Goal: Find specific page/section: Find specific page/section

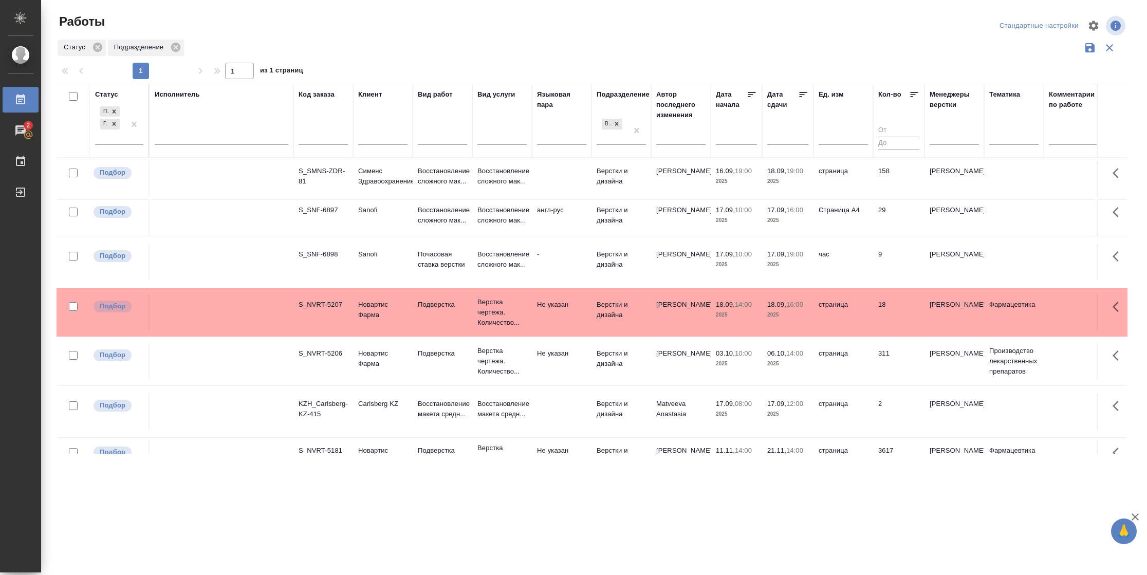
click at [705, 270] on td "[PERSON_NAME]" at bounding box center [681, 262] width 60 height 36
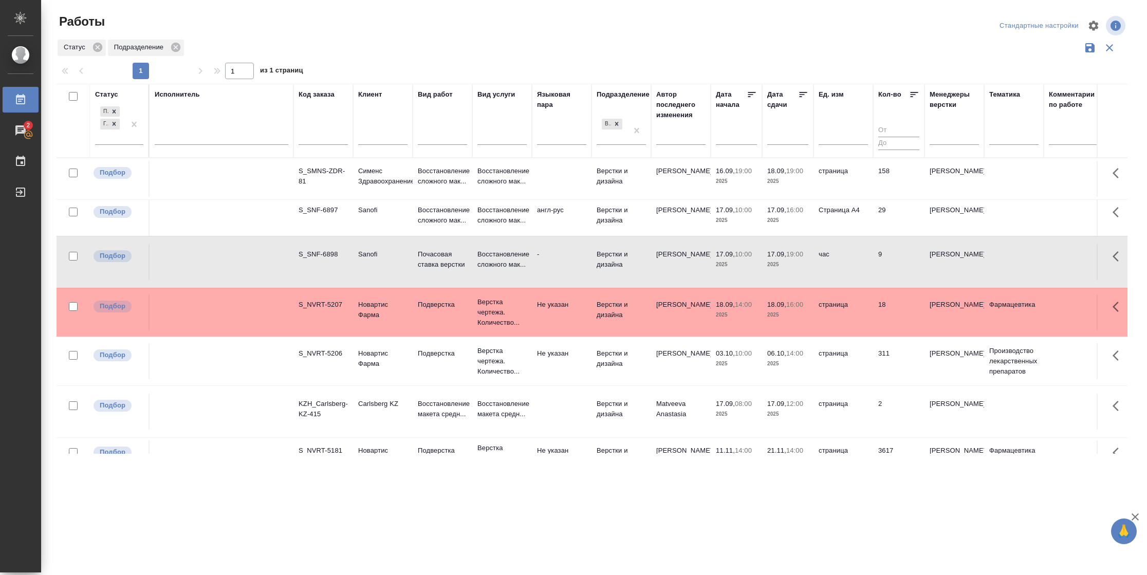
click at [705, 270] on td "[PERSON_NAME]" at bounding box center [681, 262] width 60 height 36
click at [529, 215] on td "Восстановление сложного мак..." at bounding box center [502, 218] width 60 height 36
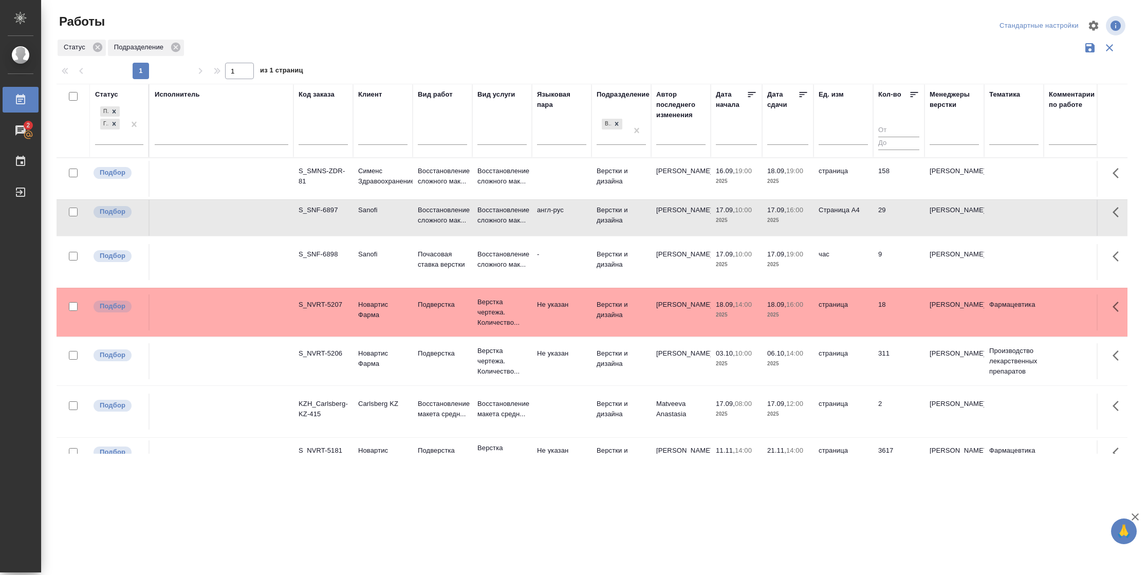
click at [529, 215] on td "Восстановление сложного мак..." at bounding box center [502, 218] width 60 height 36
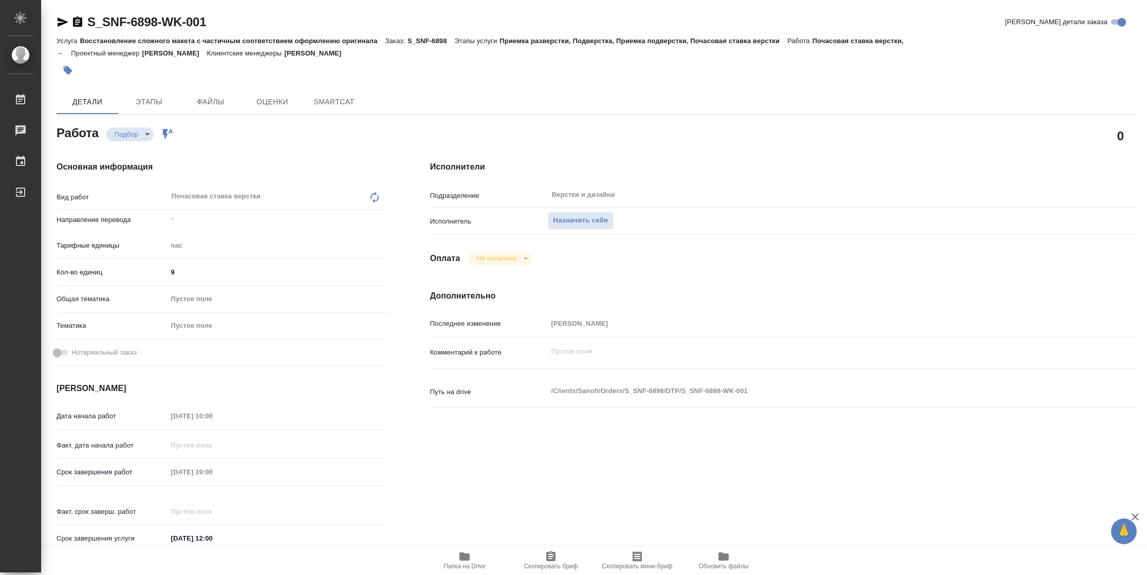
type textarea "x"
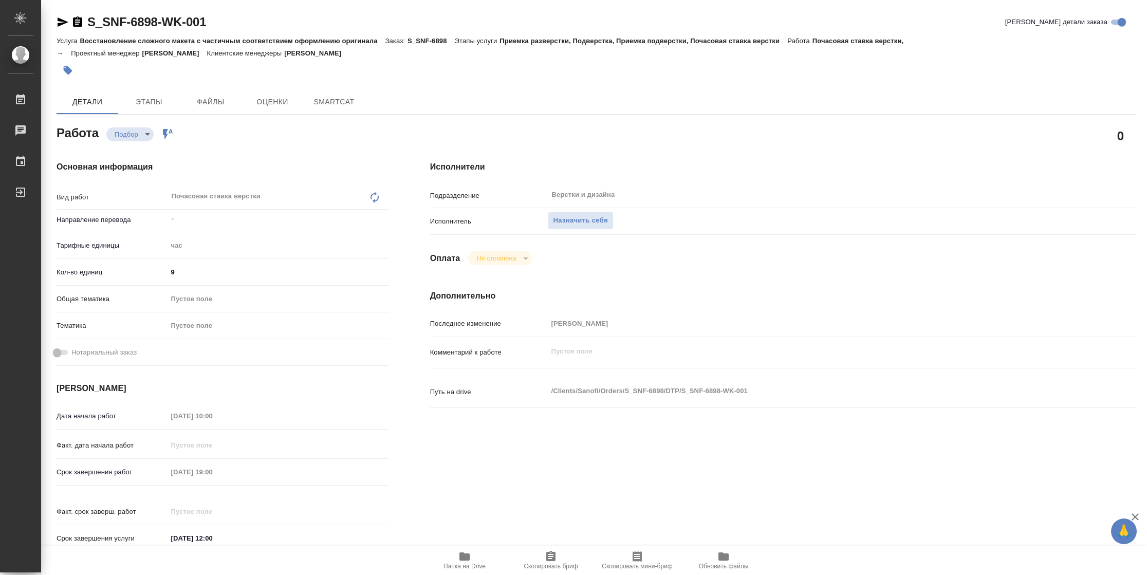
type textarea "x"
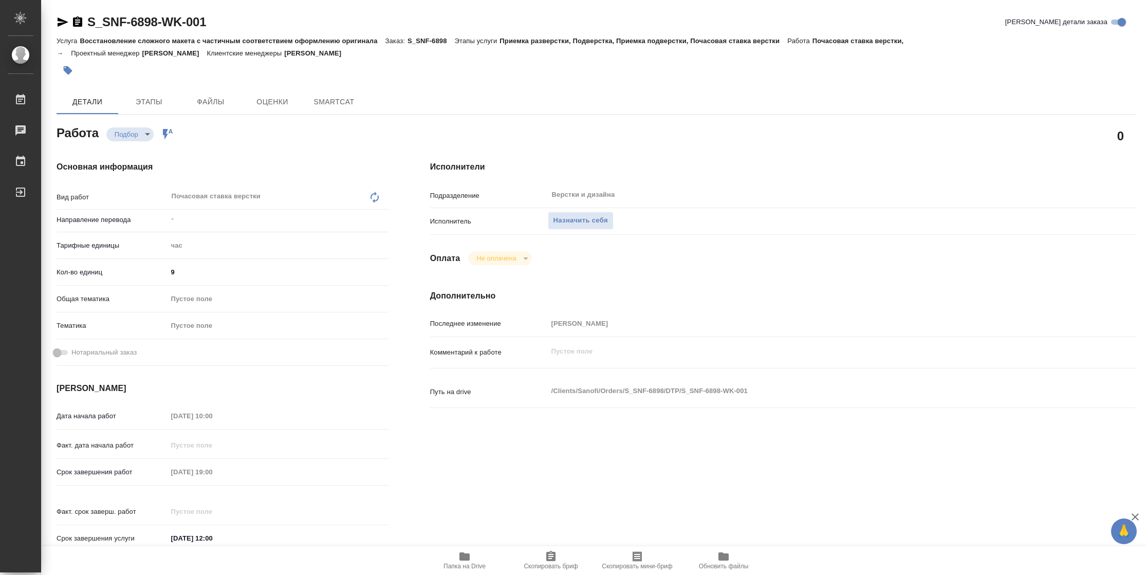
type textarea "x"
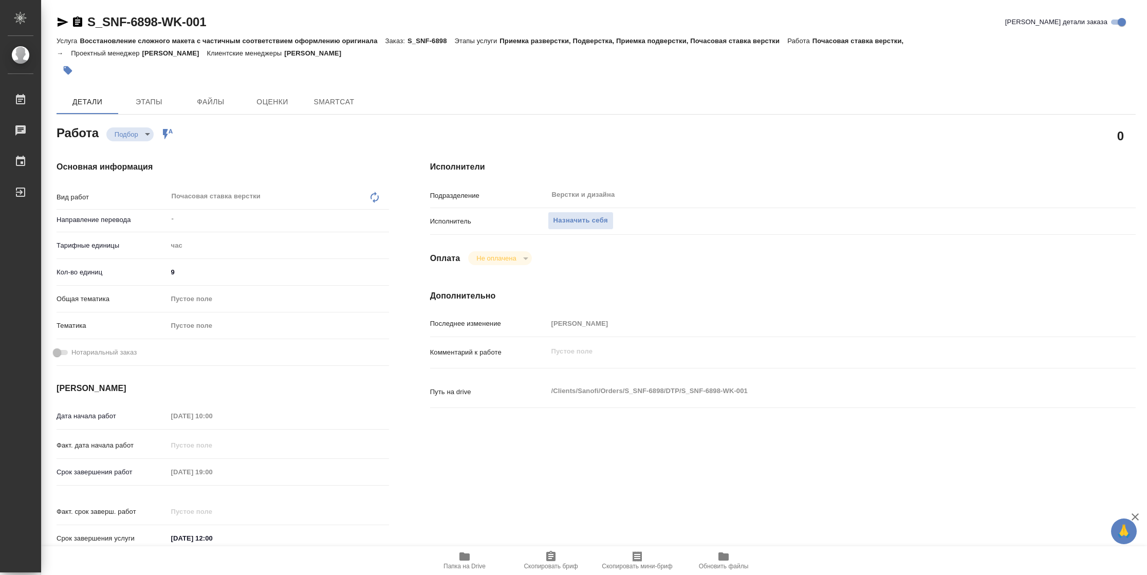
type textarea "x"
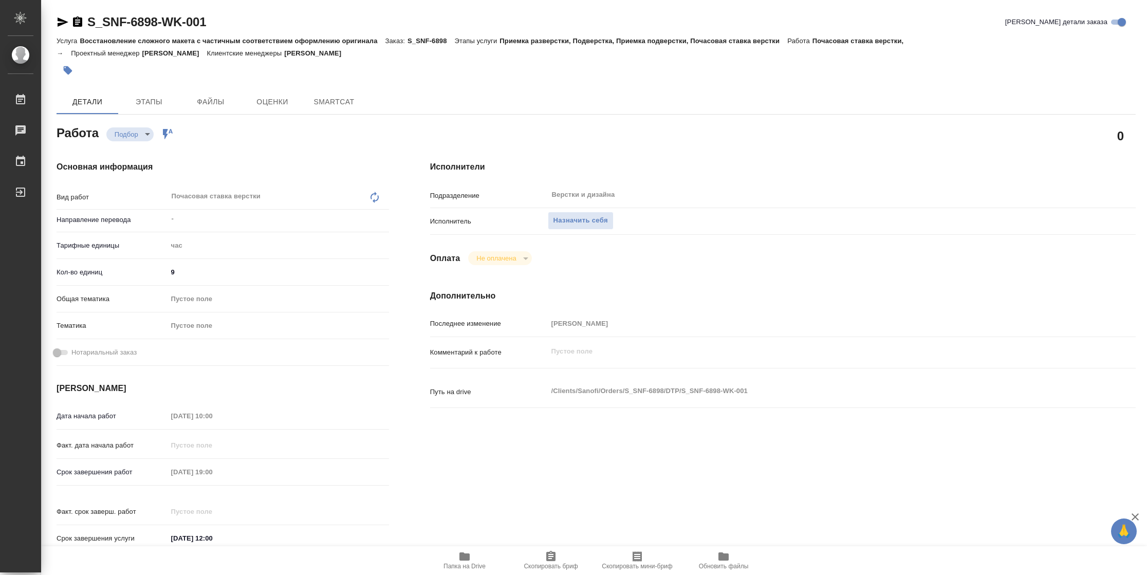
type textarea "x"
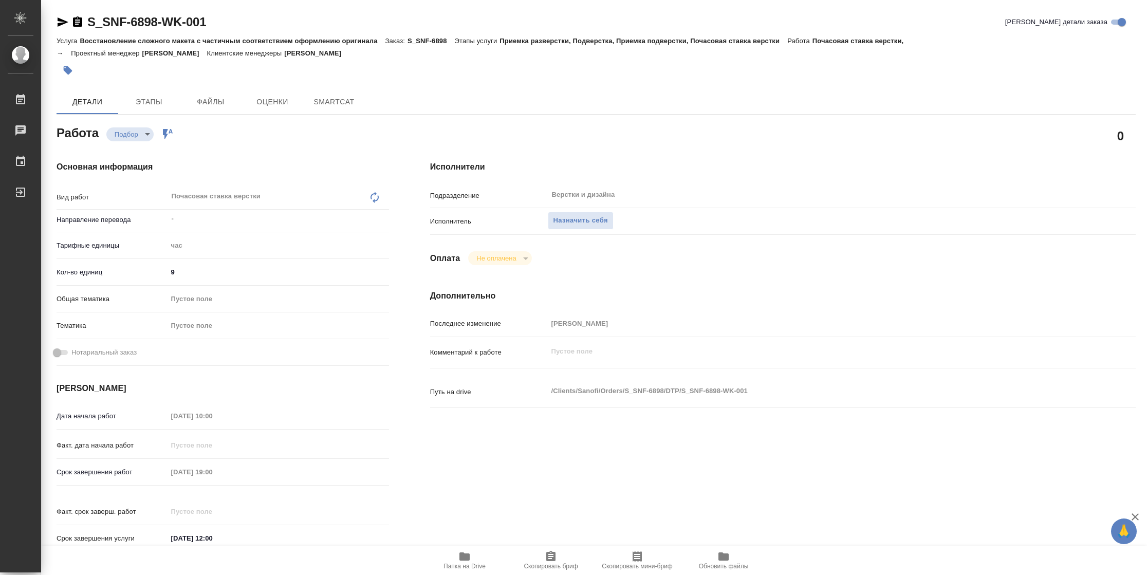
type textarea "x"
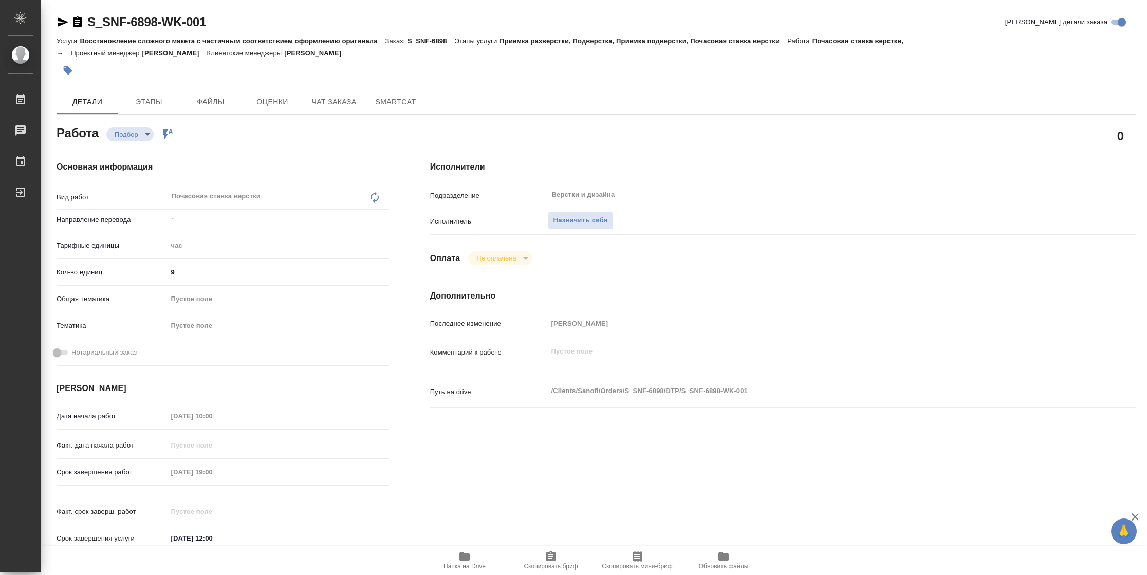
type textarea "x"
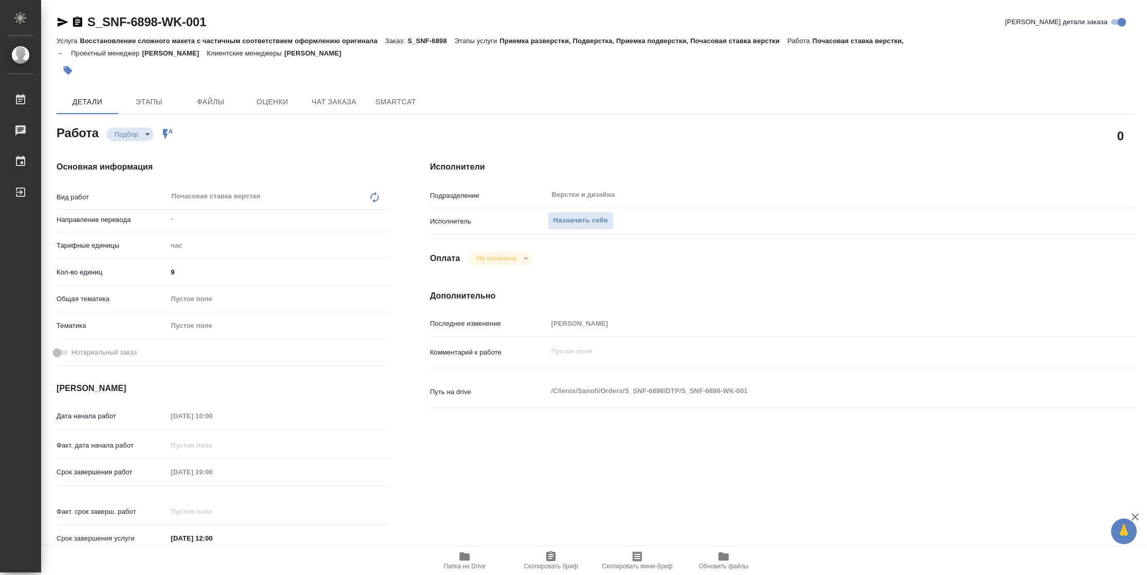
type textarea "x"
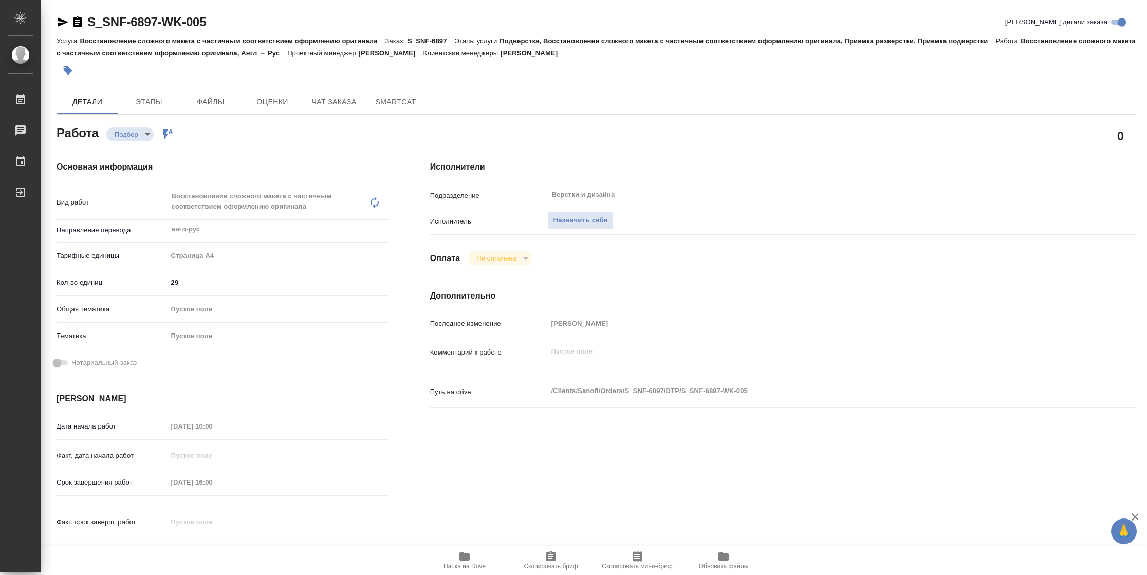
type textarea "x"
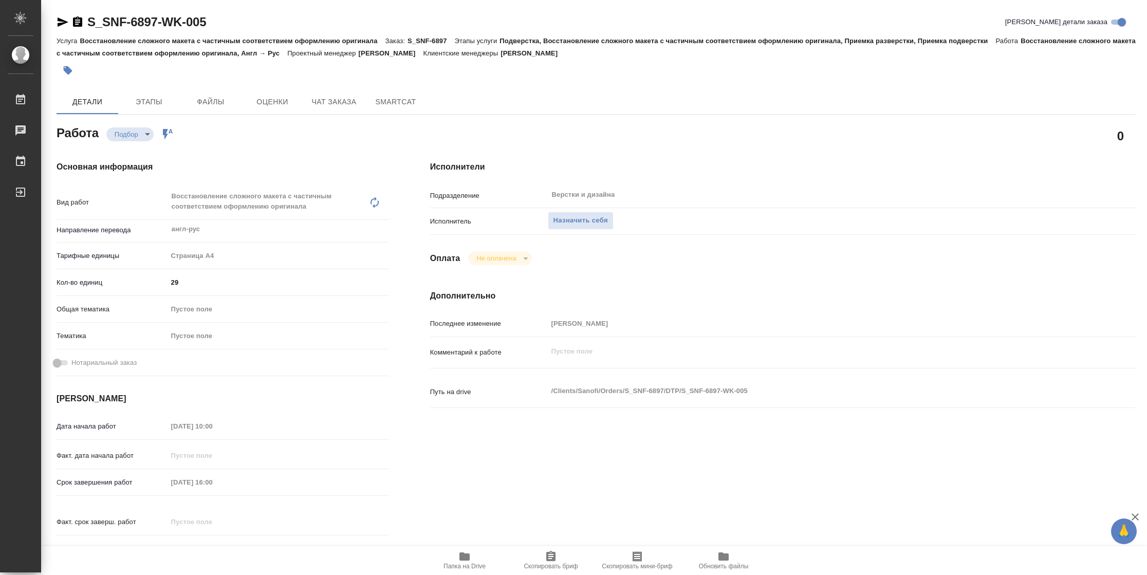
type textarea "x"
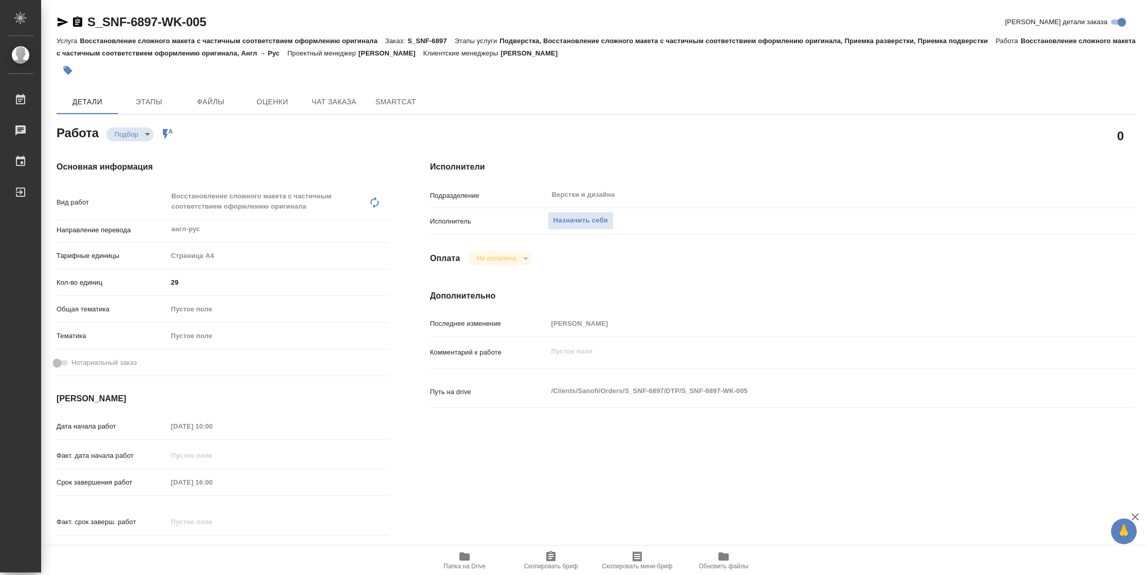
type textarea "x"
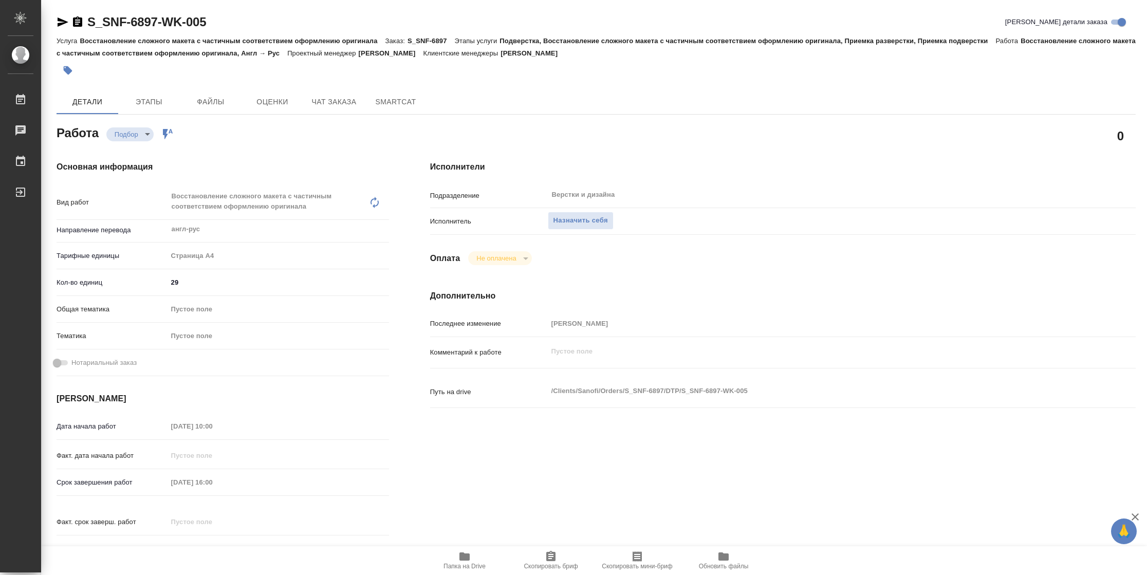
type textarea "x"
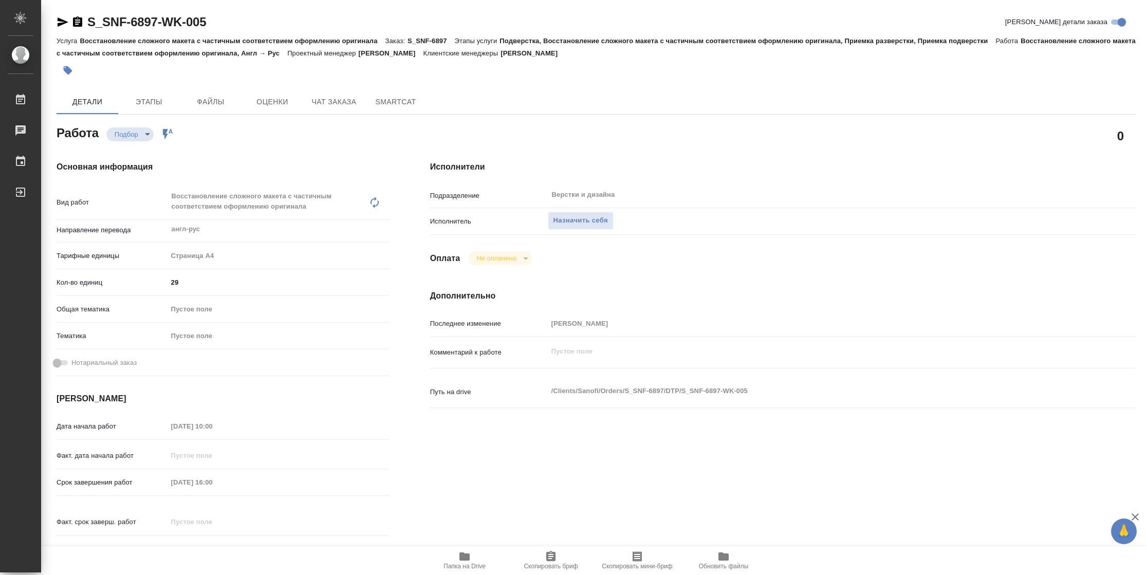
type textarea "x"
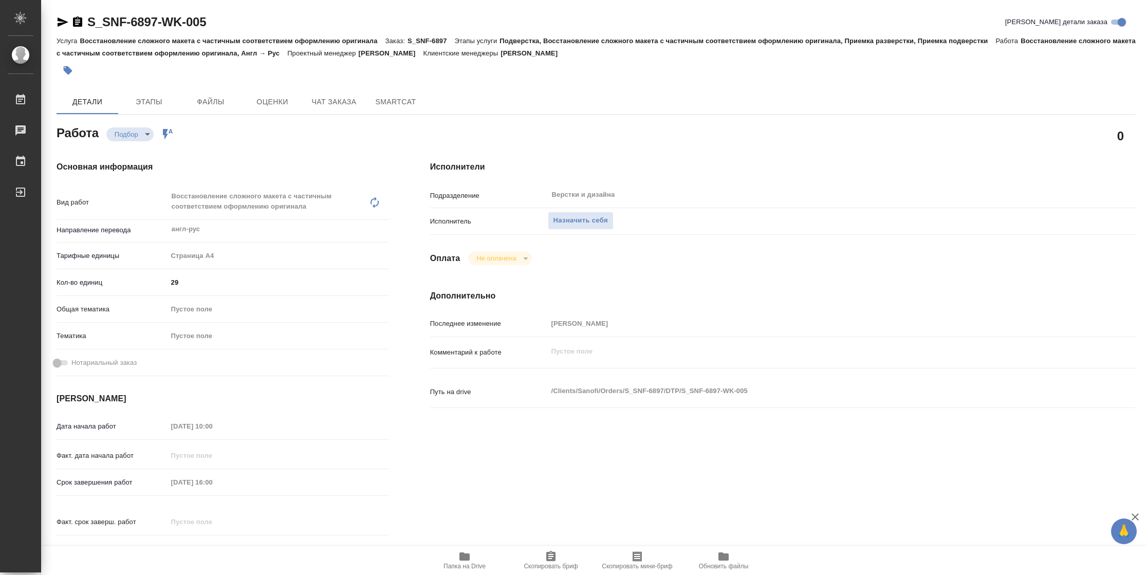
click at [463, 558] on icon "button" at bounding box center [464, 556] width 10 height 8
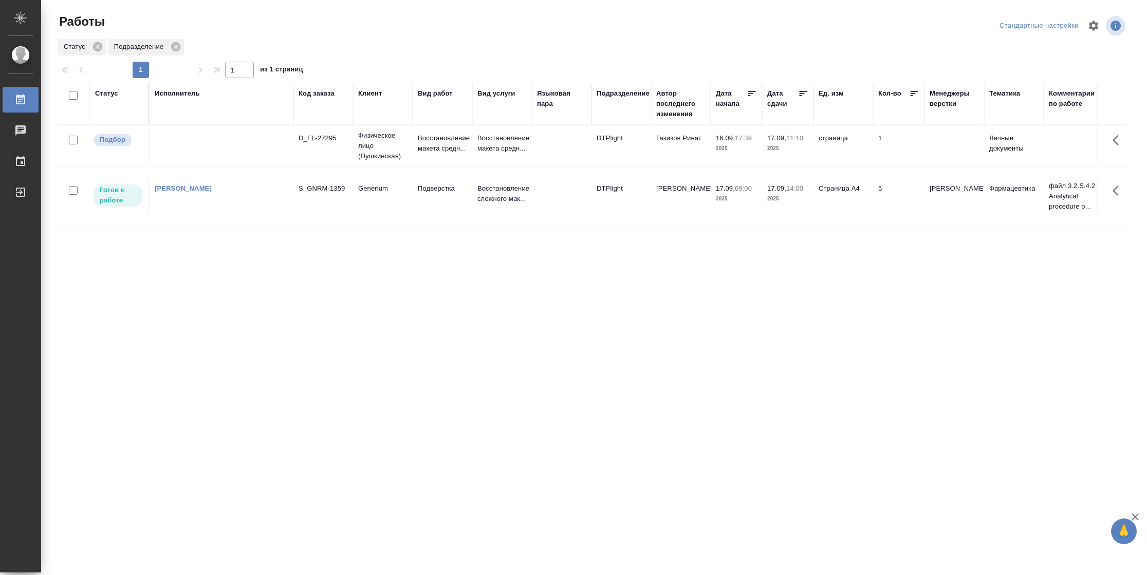
click at [854, 214] on td "Страница А4" at bounding box center [843, 196] width 60 height 36
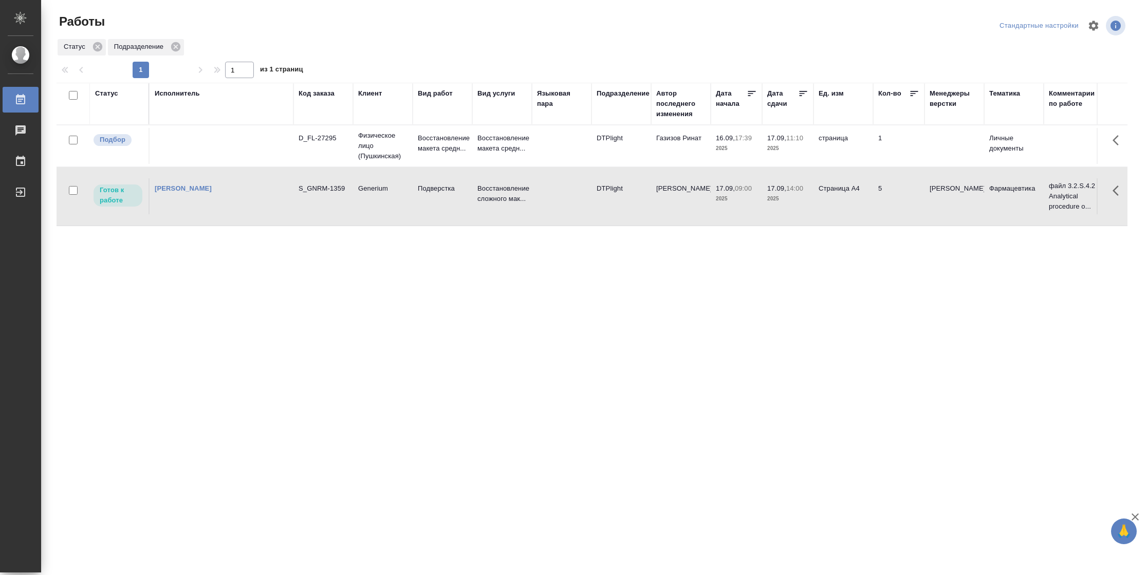
click at [854, 214] on td "Страница А4" at bounding box center [843, 196] width 60 height 36
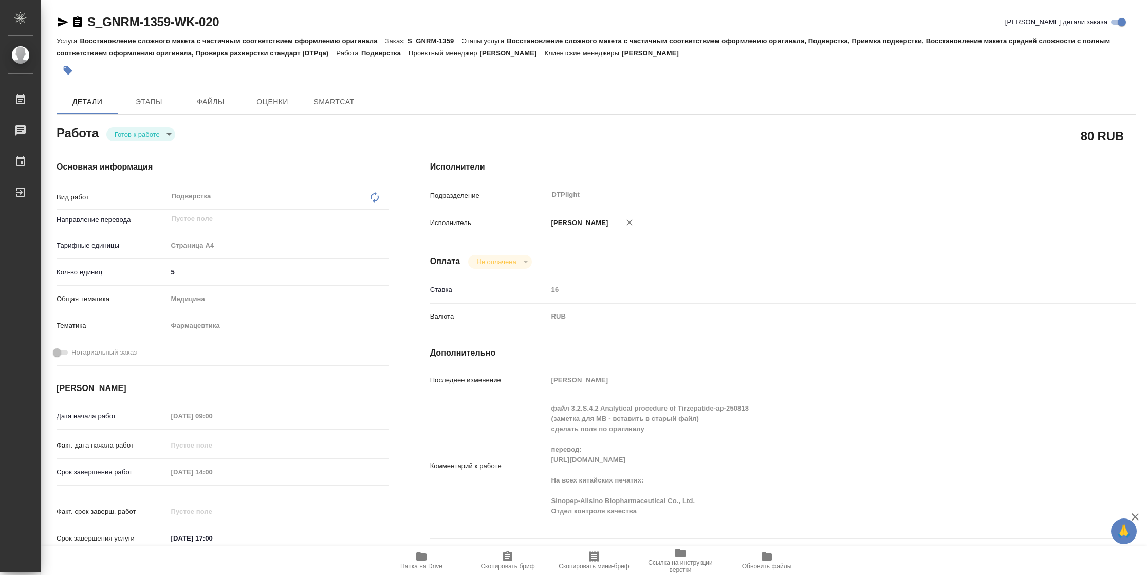
type textarea "x"
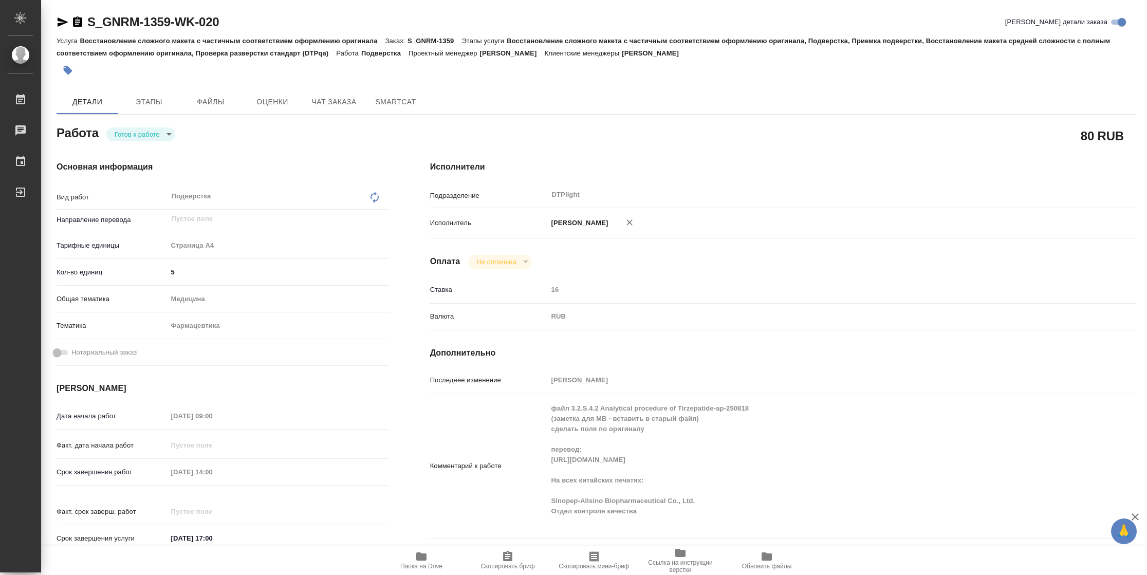
type textarea "x"
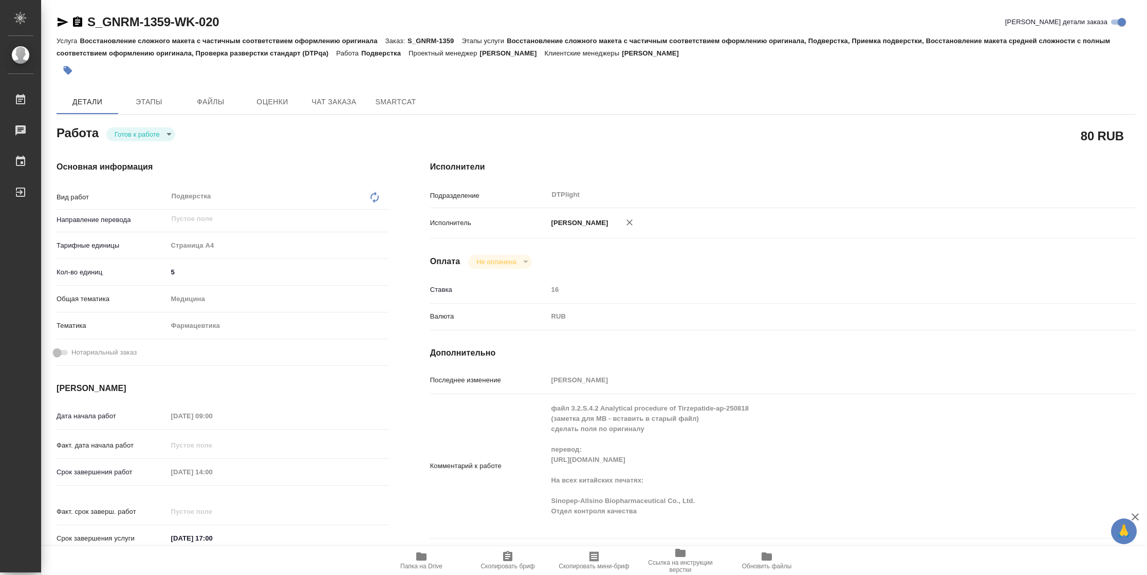
type textarea "x"
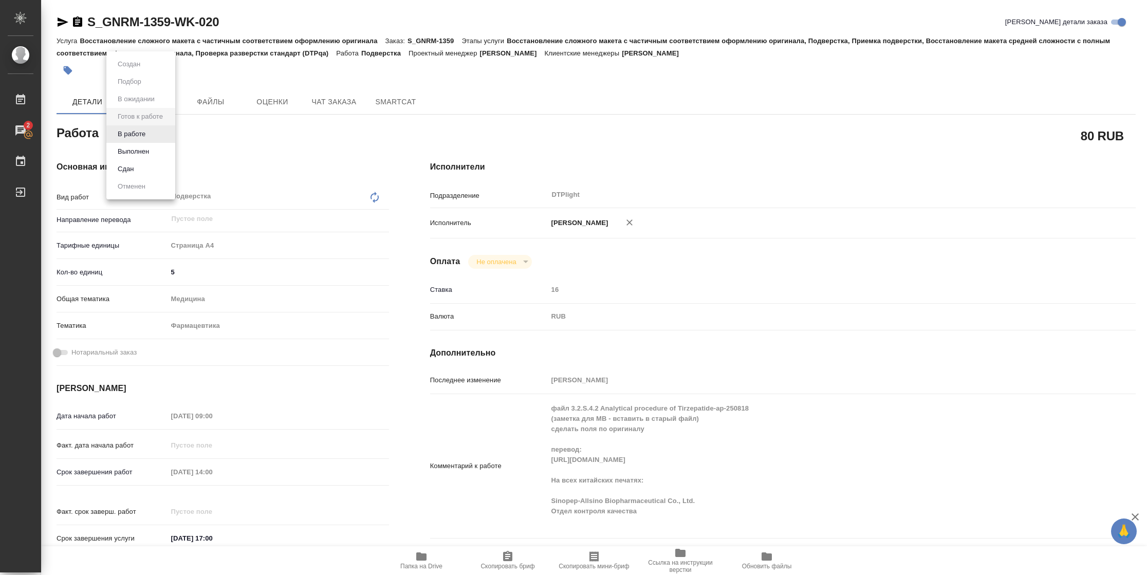
click at [162, 137] on body "🙏 .cls-1 fill:#fff; AWATERA [PERSON_NAME] 2 Чаты График Выйти S_GNRM-1359-WK-02…" at bounding box center [573, 287] width 1147 height 575
click at [141, 129] on button "В работе" at bounding box center [132, 133] width 34 height 11
type textarea "x"
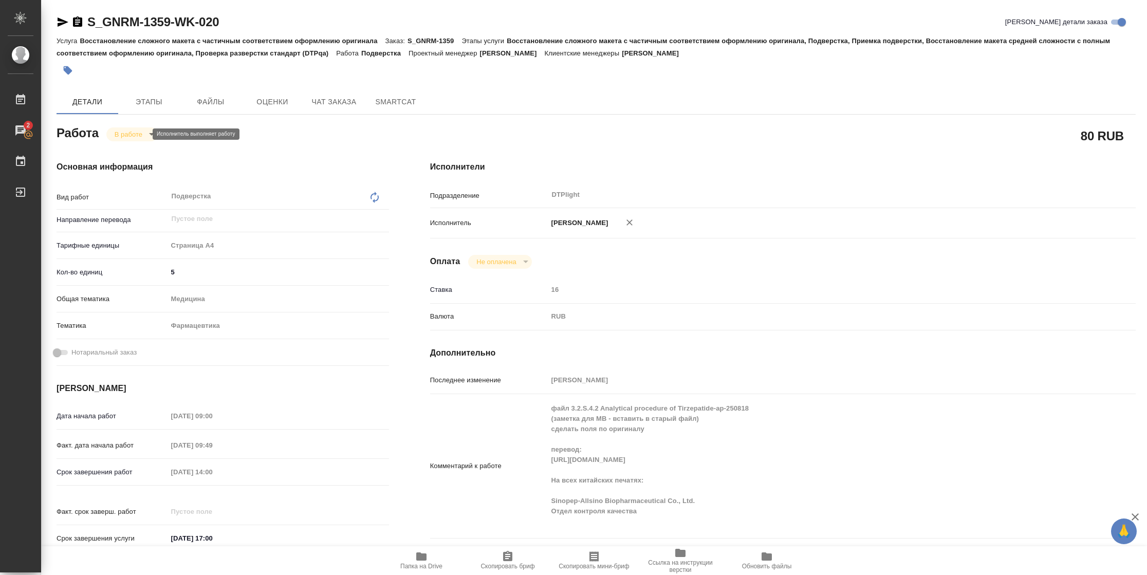
type textarea "x"
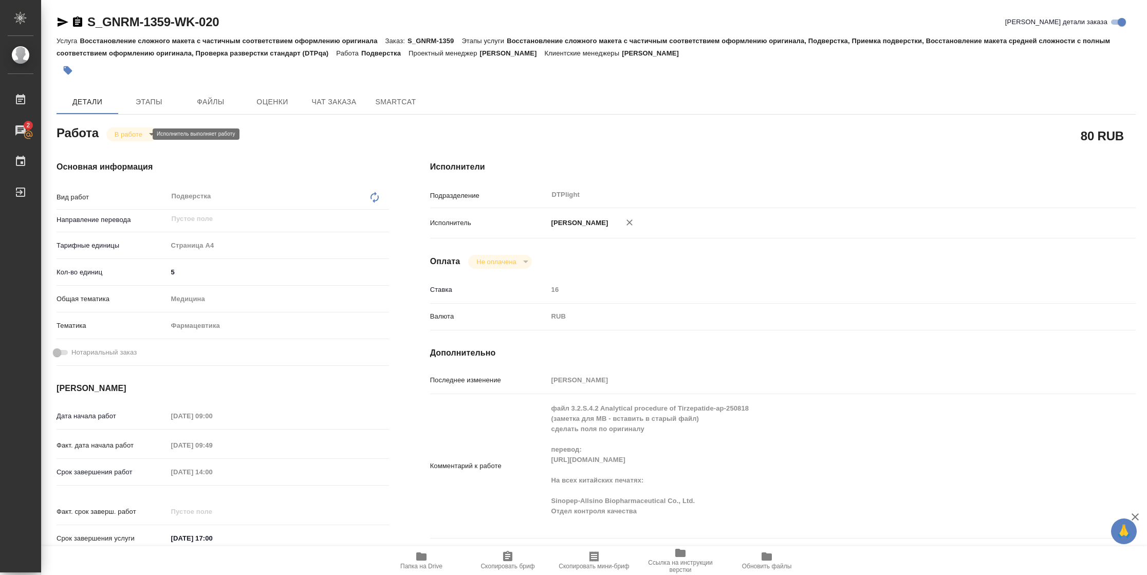
type textarea "x"
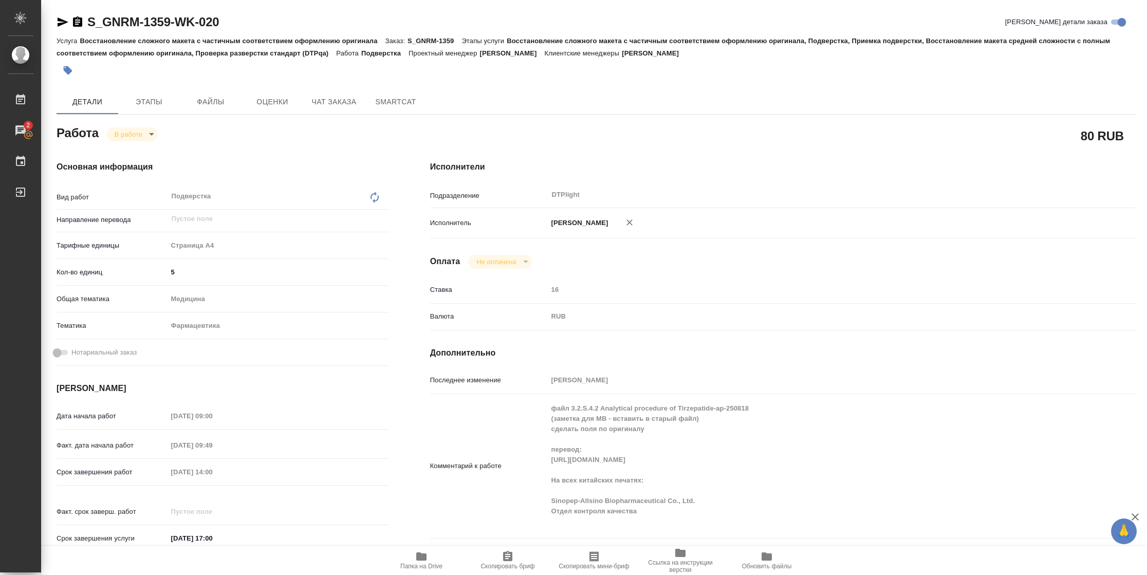
type textarea "x"
